Goal: Task Accomplishment & Management: Manage account settings

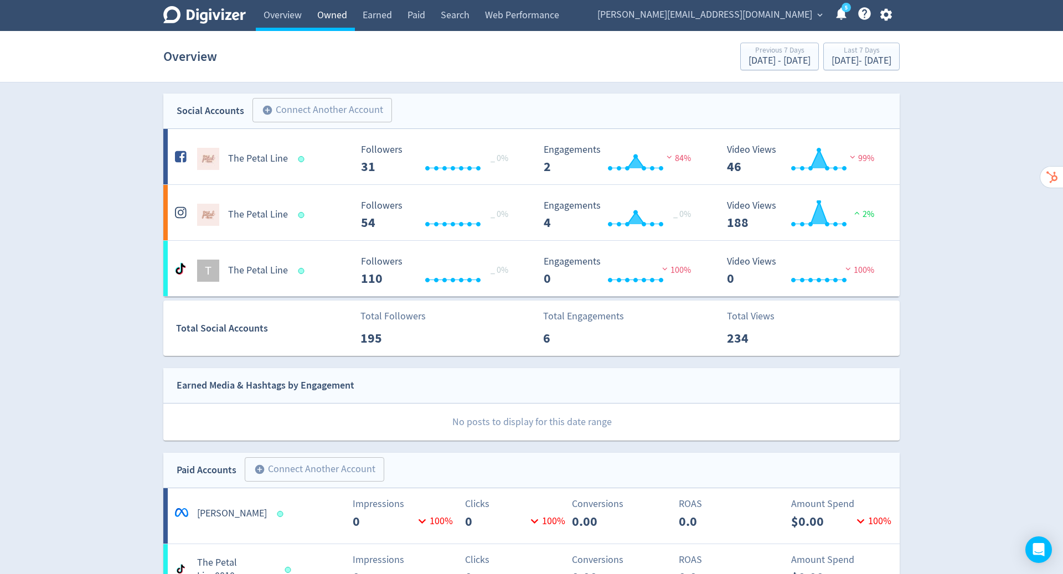
click at [335, 12] on link "Owned" at bounding box center [331, 15] width 45 height 31
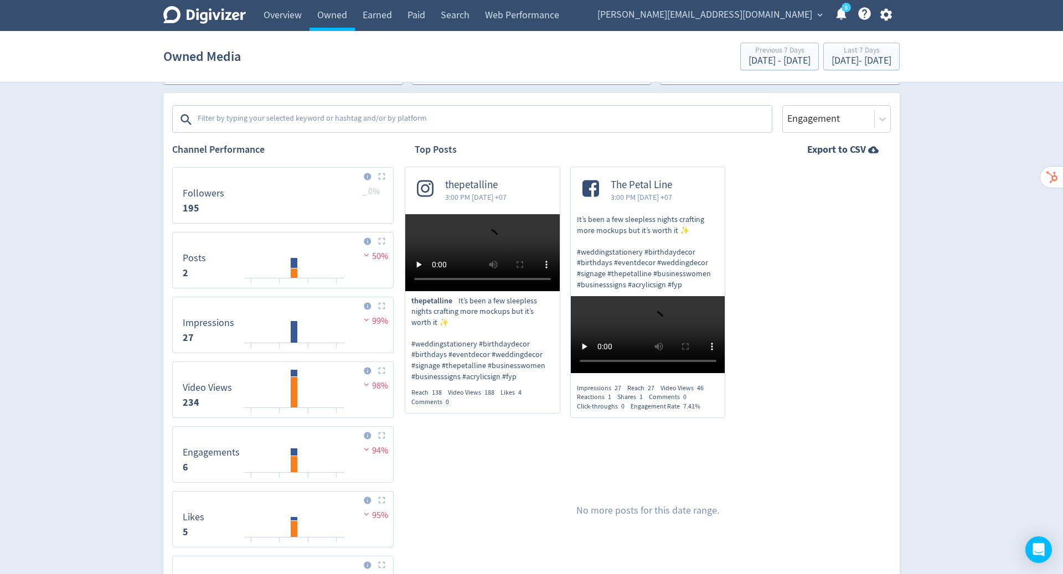
scroll to position [170, 0]
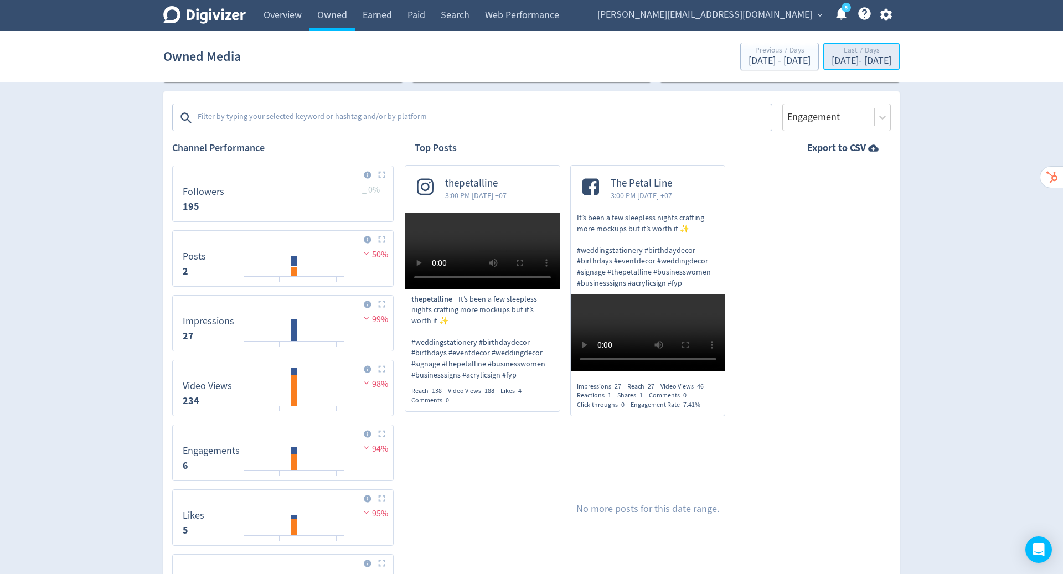
click at [839, 49] on div "Last 7 Days" at bounding box center [861, 50] width 60 height 9
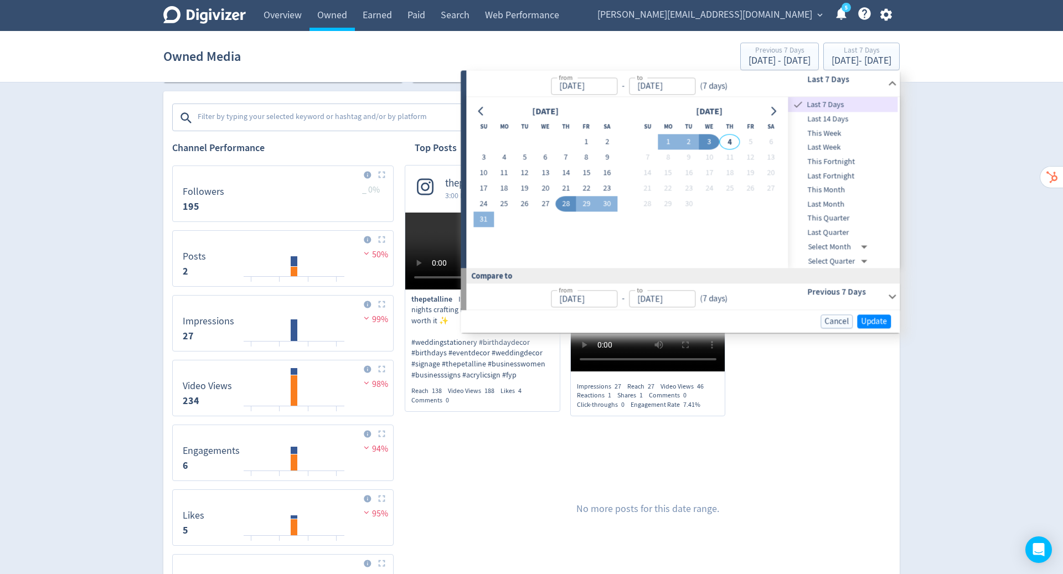
click at [710, 141] on button "3" at bounding box center [709, 141] width 20 height 15
click at [480, 155] on button "3" at bounding box center [483, 157] width 20 height 15
type input "[DATE]"
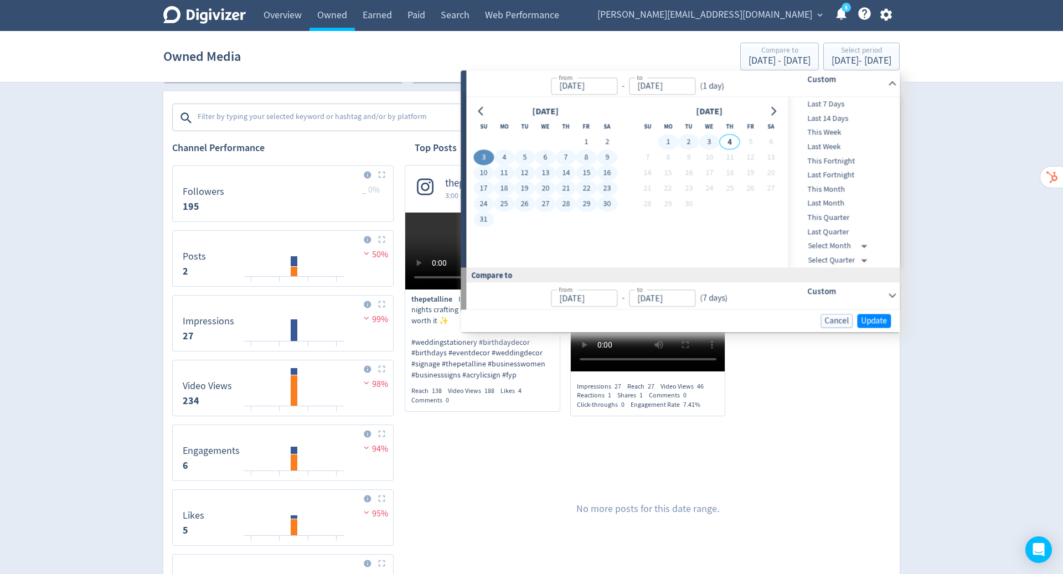
click at [708, 140] on button "3" at bounding box center [709, 141] width 20 height 15
type input "[DATE]"
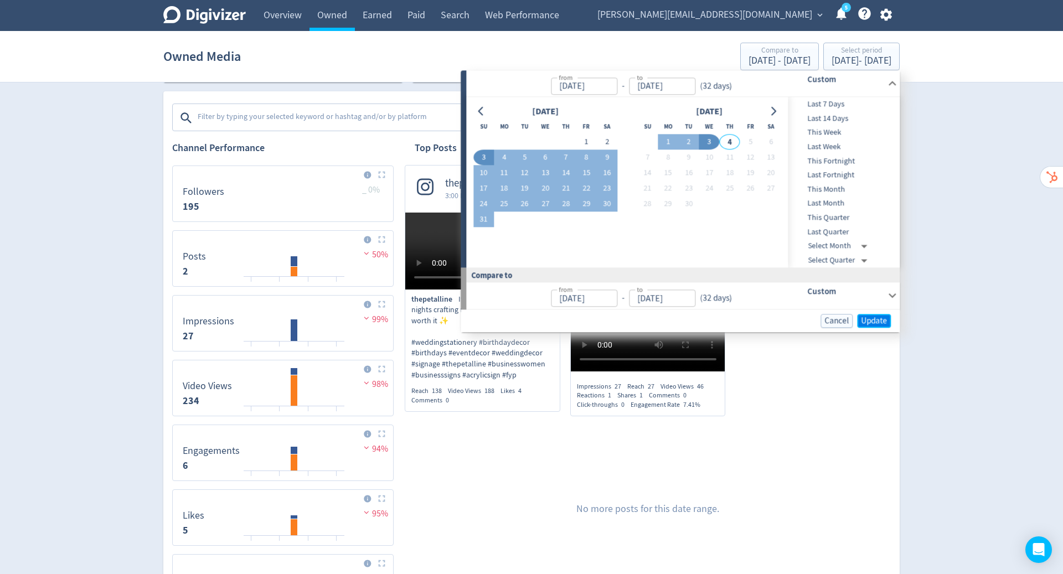
click at [871, 319] on span "Update" at bounding box center [874, 321] width 26 height 8
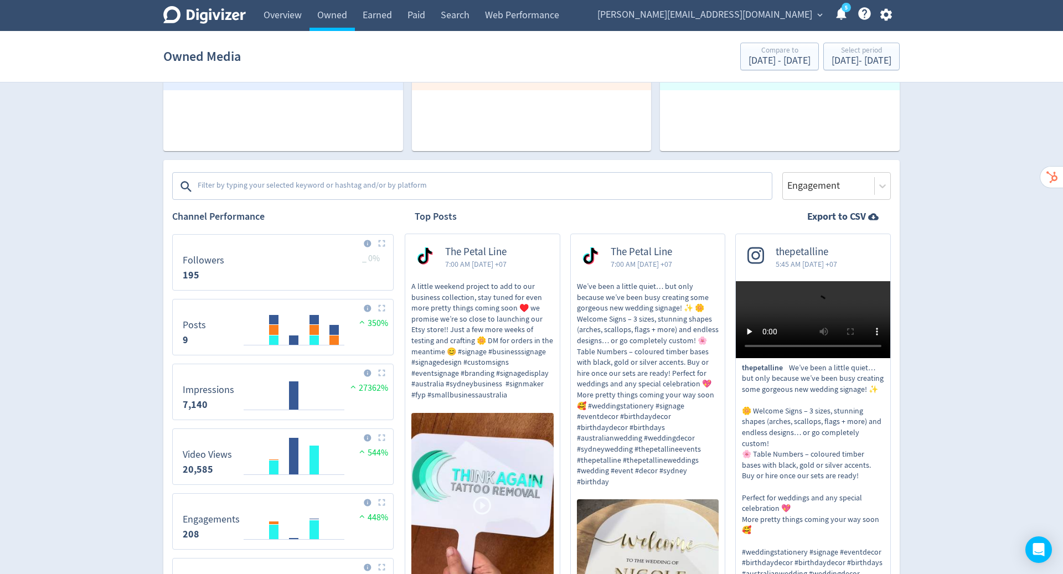
scroll to position [105, 0]
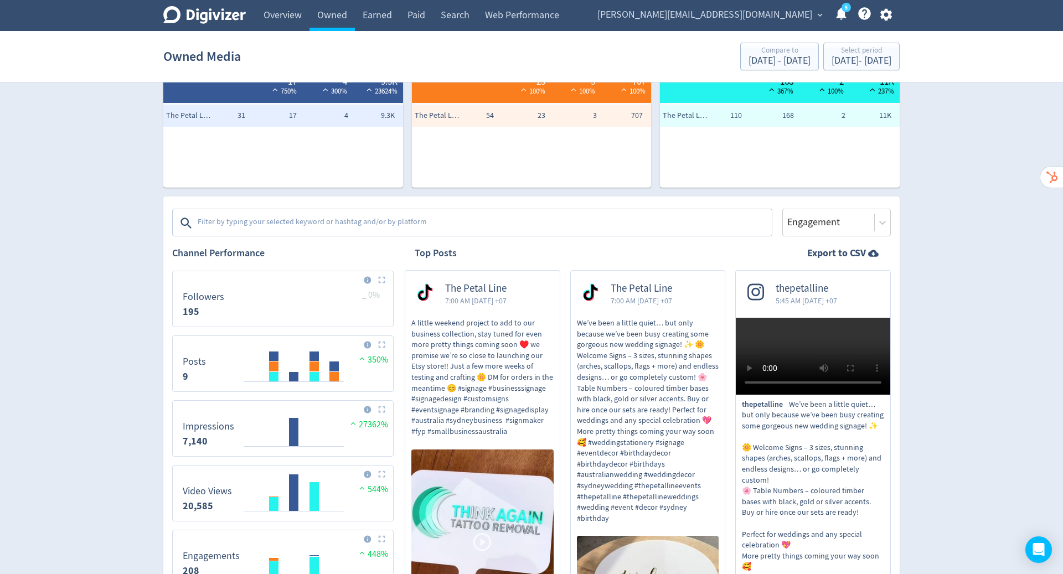
scroll to position [0, 0]
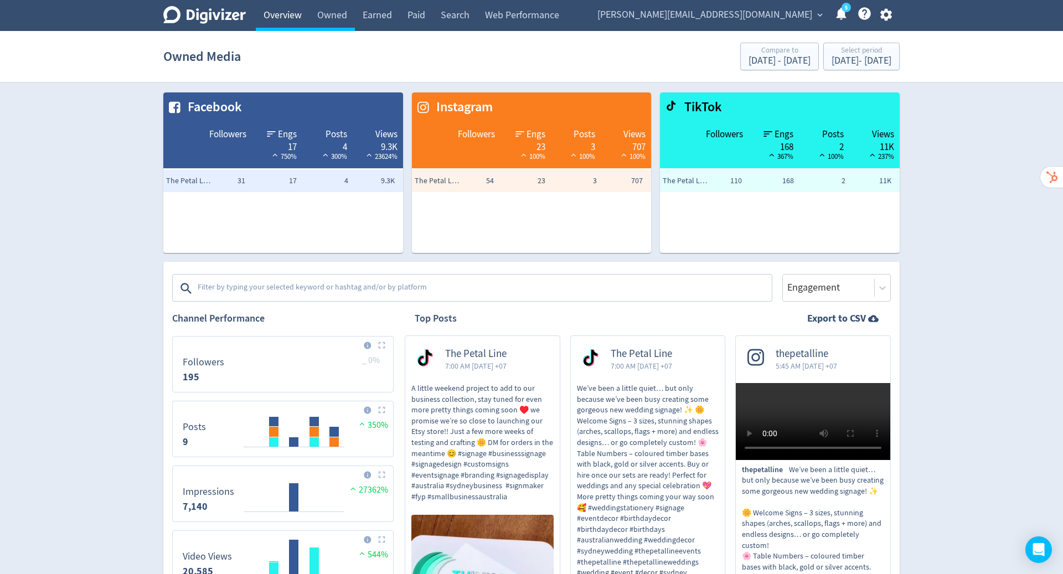
click at [275, 19] on link "Overview" at bounding box center [283, 15] width 54 height 31
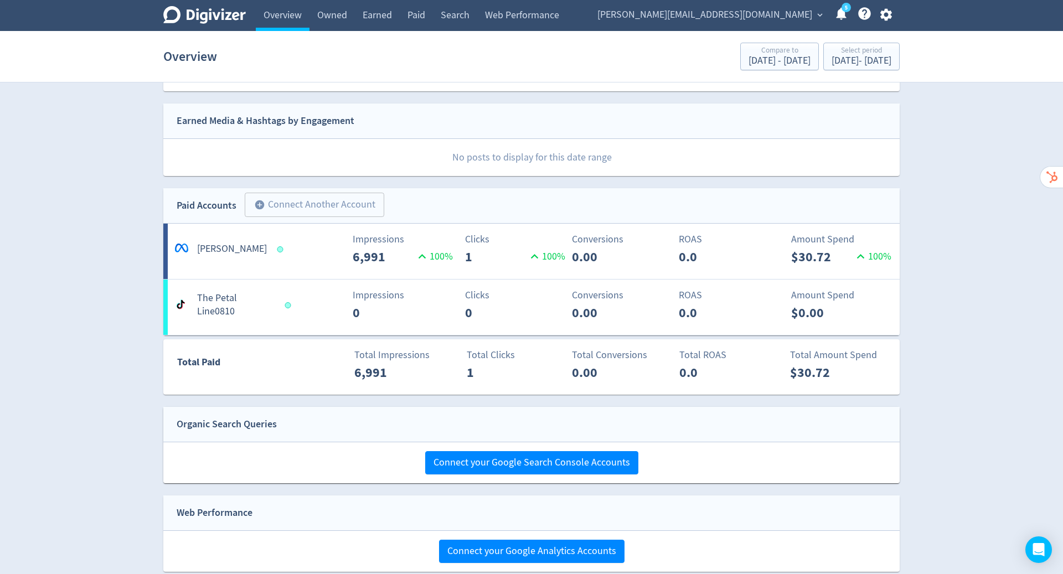
scroll to position [308, 0]
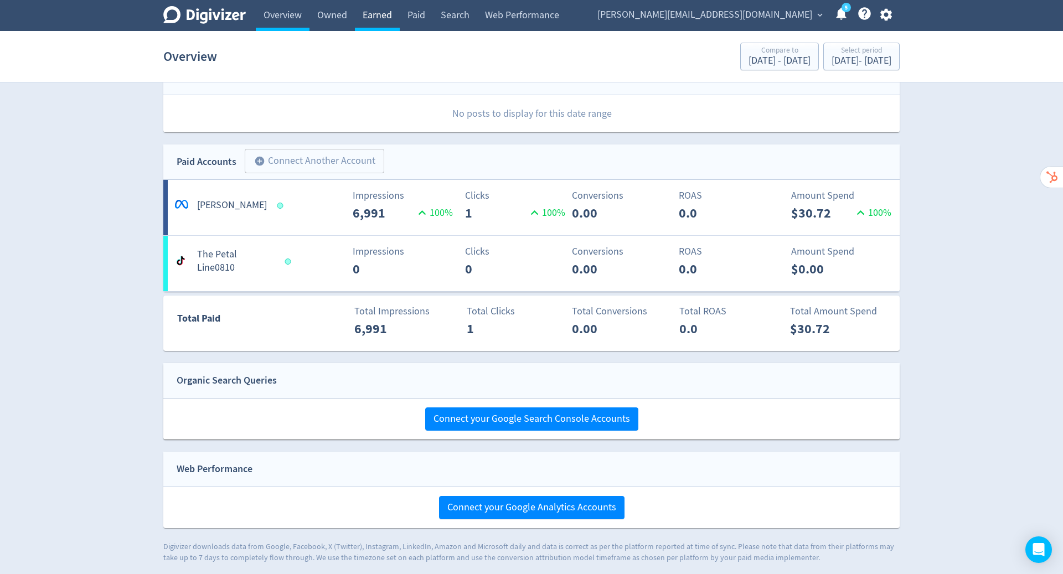
click at [389, 18] on link "Earned" at bounding box center [377, 15] width 45 height 31
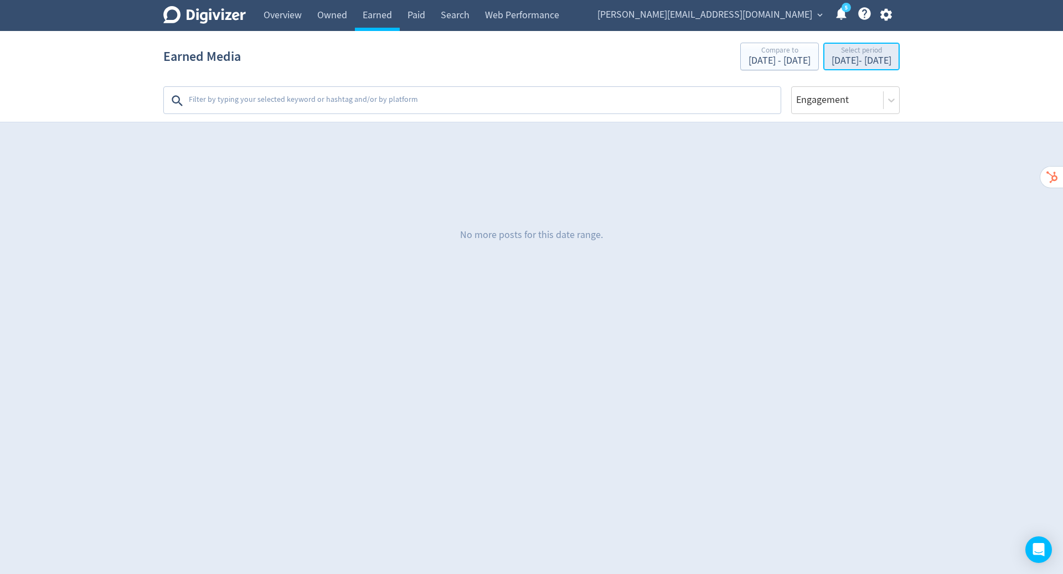
click at [831, 55] on div "Select period" at bounding box center [861, 50] width 60 height 9
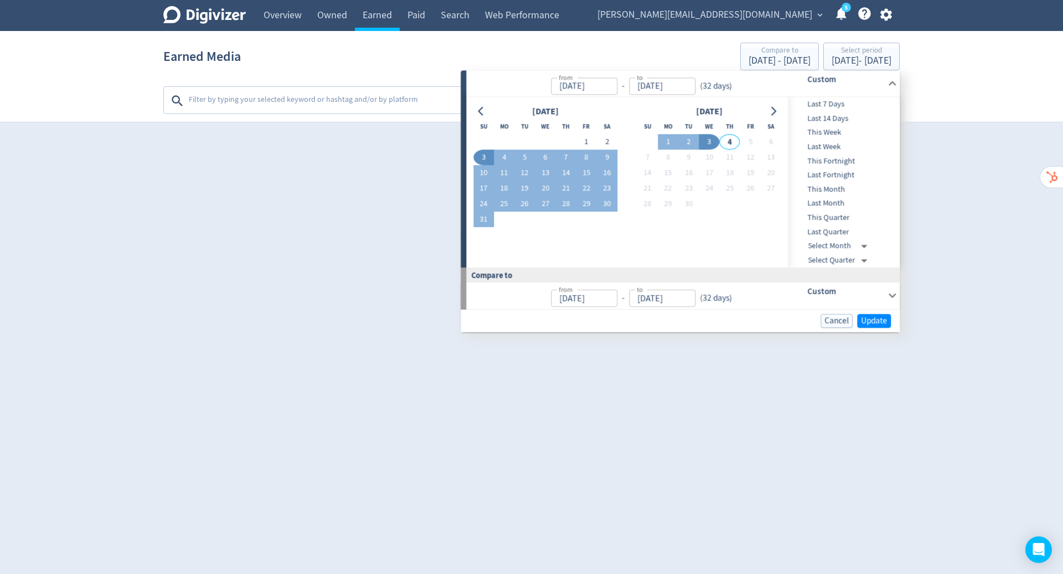
click at [986, 197] on div "Digivizer Logo [PERSON_NAME] Logo Overview Owned Earned Paid Search Web Perform…" at bounding box center [531, 159] width 1063 height 318
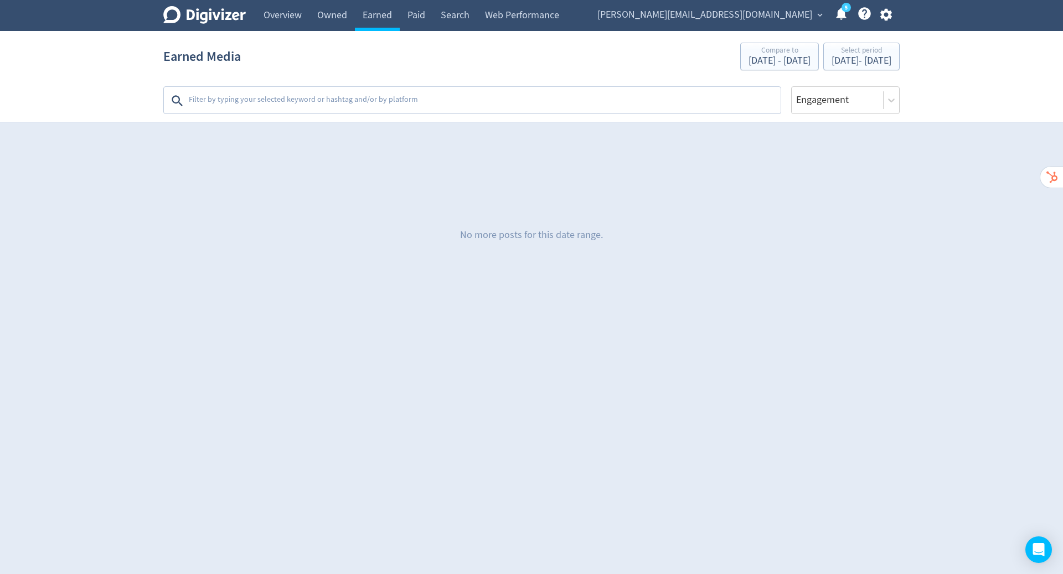
click at [472, 99] on textarea at bounding box center [484, 101] width 592 height 22
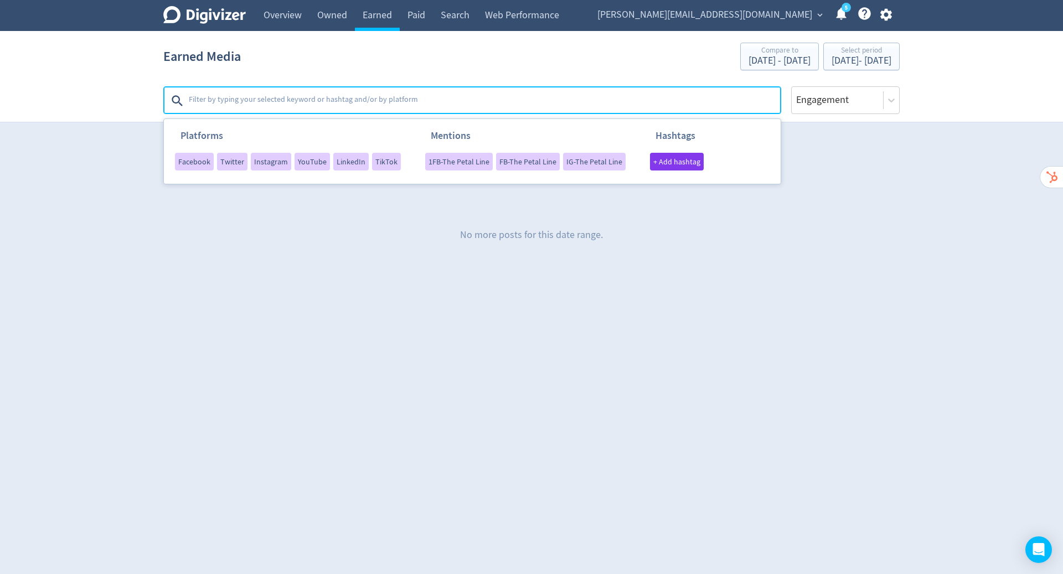
click at [925, 276] on div "Digivizer Logo [PERSON_NAME] Logo Overview Owned Earned Paid Search Web Perform…" at bounding box center [531, 159] width 1063 height 318
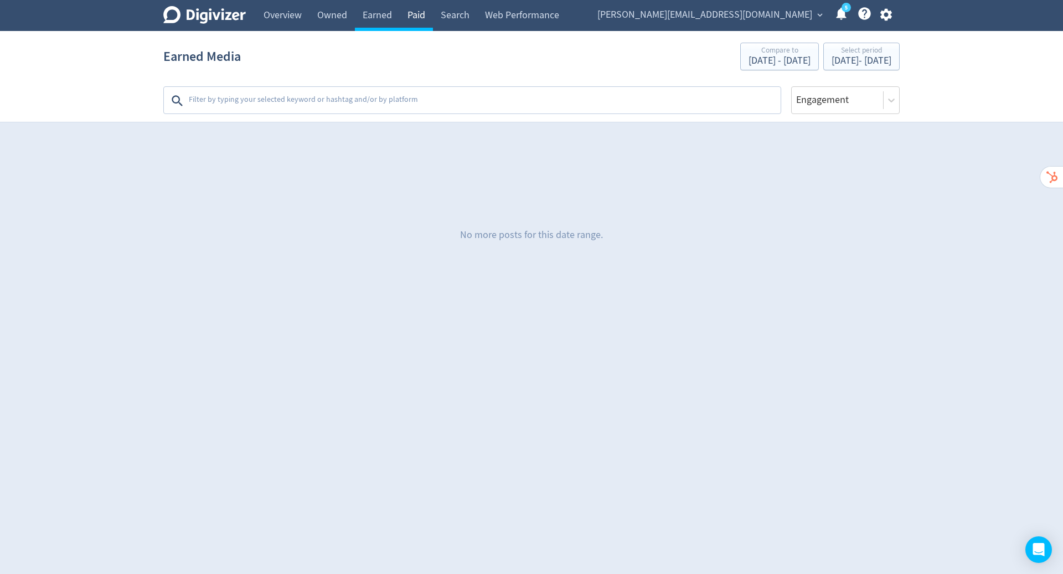
click at [411, 19] on link "Paid" at bounding box center [416, 15] width 33 height 31
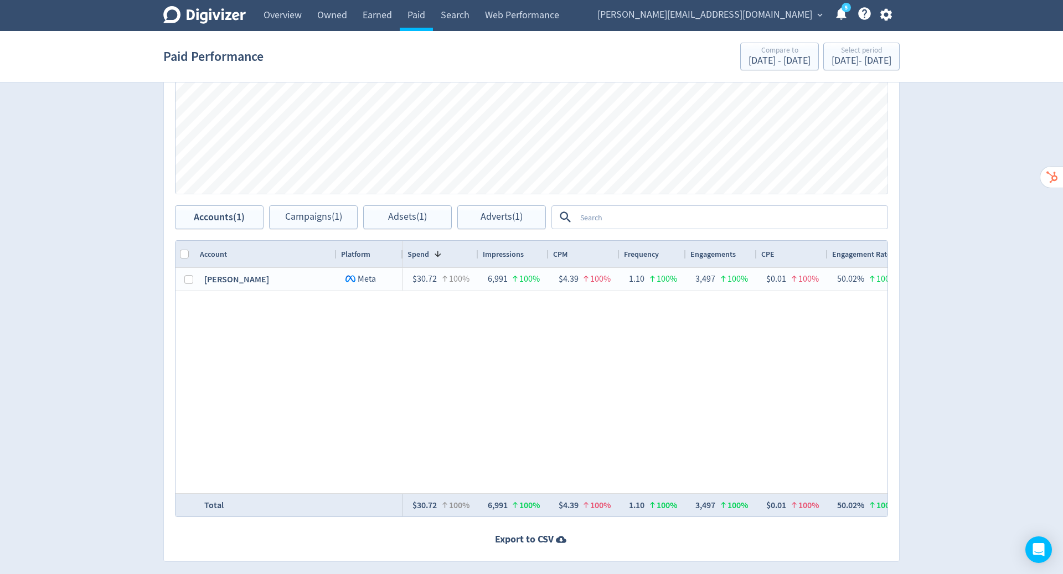
scroll to position [226, 0]
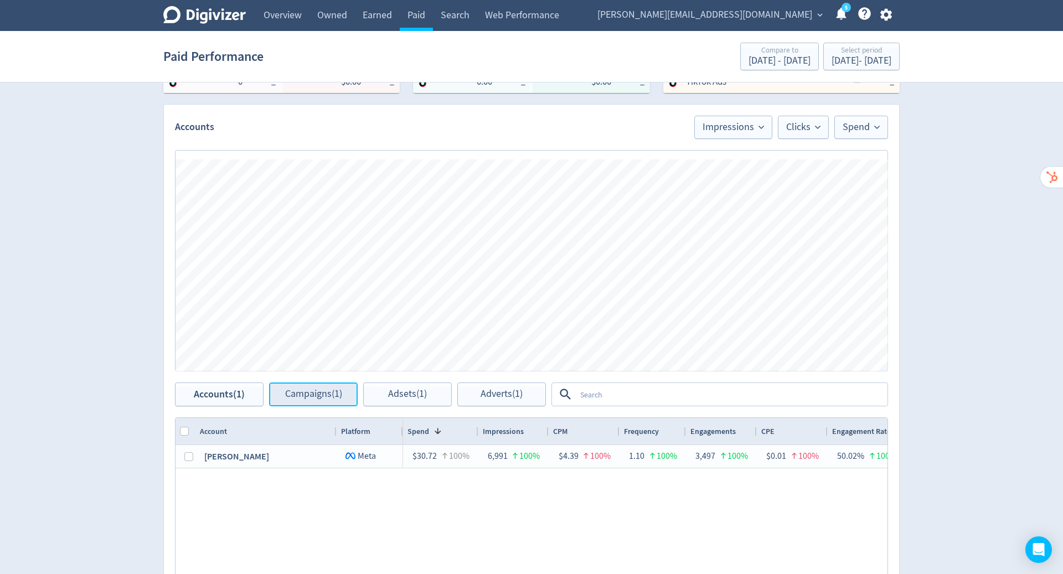
click at [320, 395] on span "Campaigns (1)" at bounding box center [313, 394] width 57 height 11
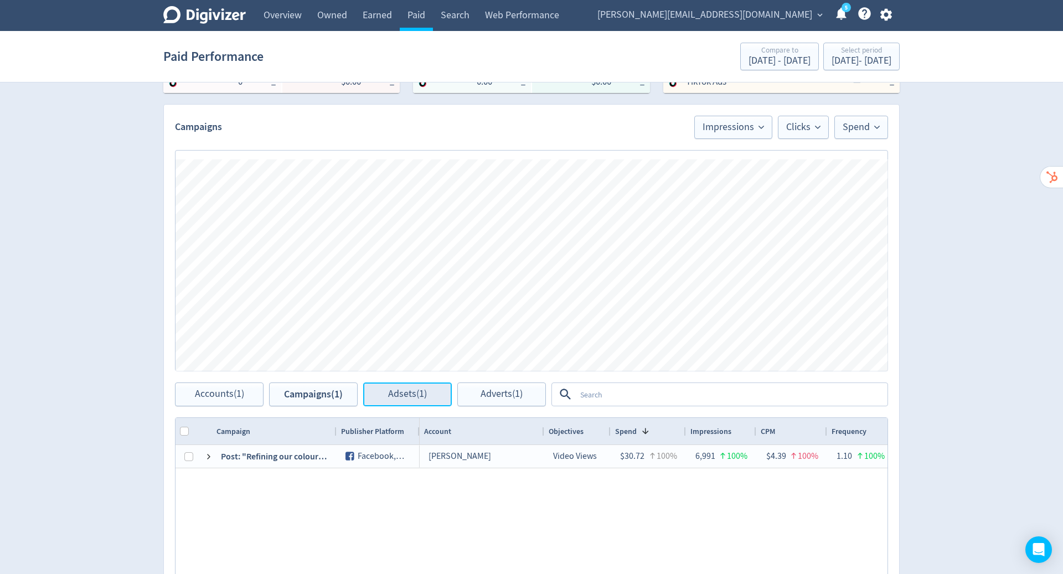
click at [393, 395] on span "Adsets (1)" at bounding box center [407, 394] width 39 height 11
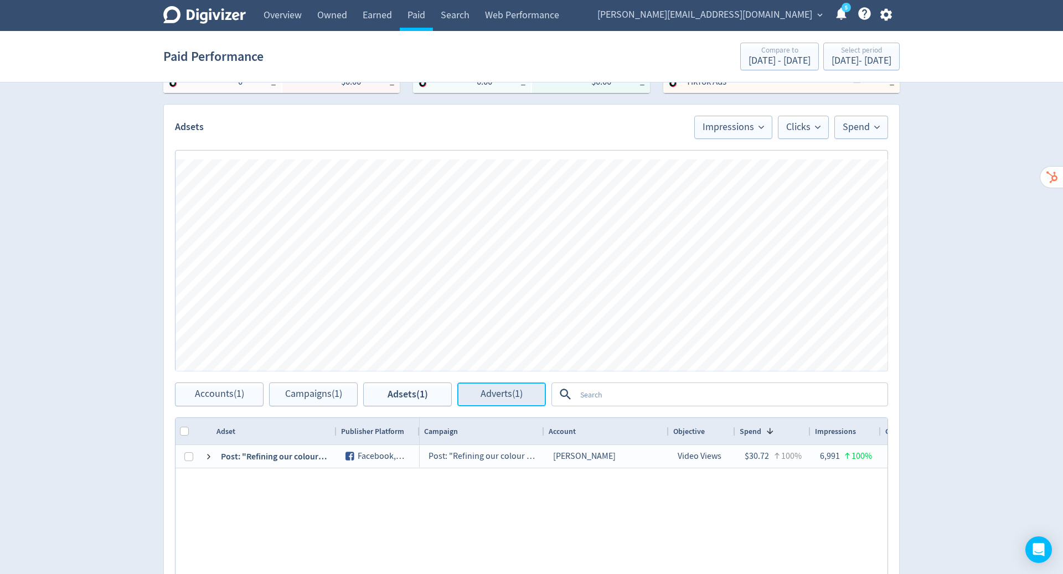
click at [489, 399] on span "Adverts (1)" at bounding box center [501, 394] width 42 height 11
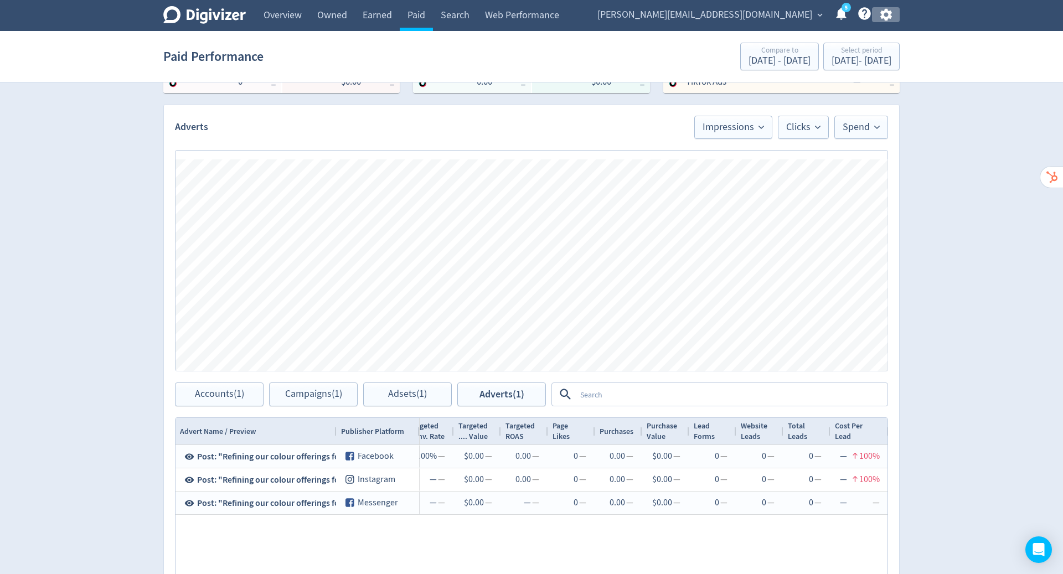
click at [891, 17] on icon "button" at bounding box center [885, 14] width 15 height 15
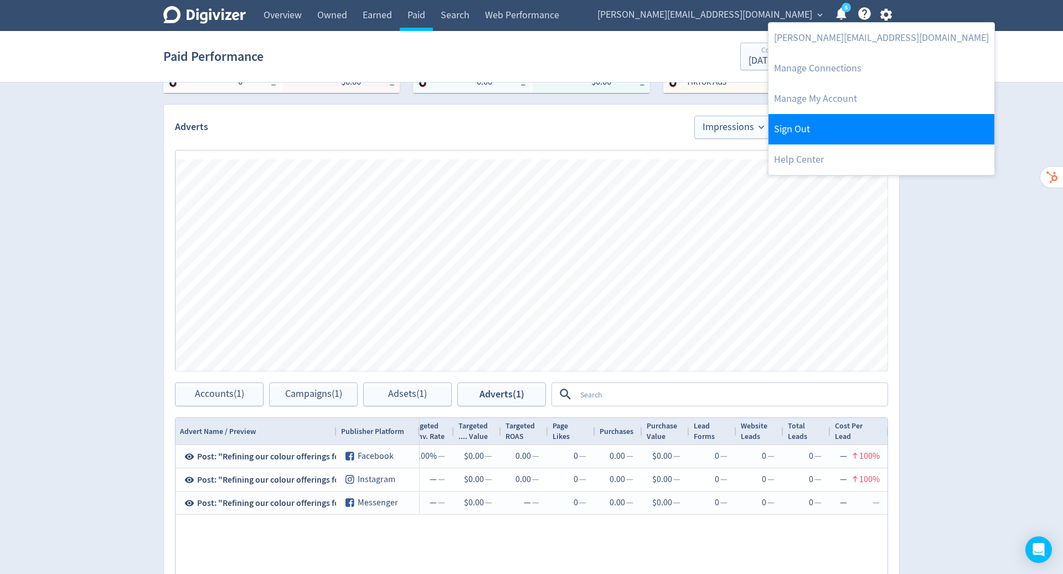
click at [841, 136] on link "Sign Out" at bounding box center [881, 129] width 226 height 30
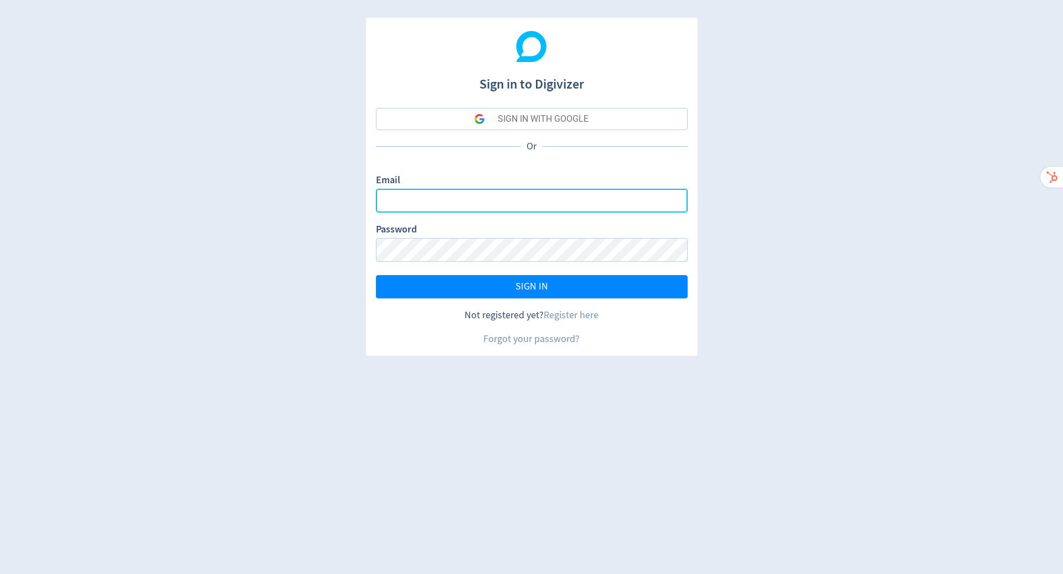
click at [615, 196] on input "Email" at bounding box center [532, 201] width 312 height 24
type input "[PERSON_NAME][EMAIL_ADDRESS][PERSON_NAME][DOMAIN_NAME]"
